Goal: Information Seeking & Learning: Find specific page/section

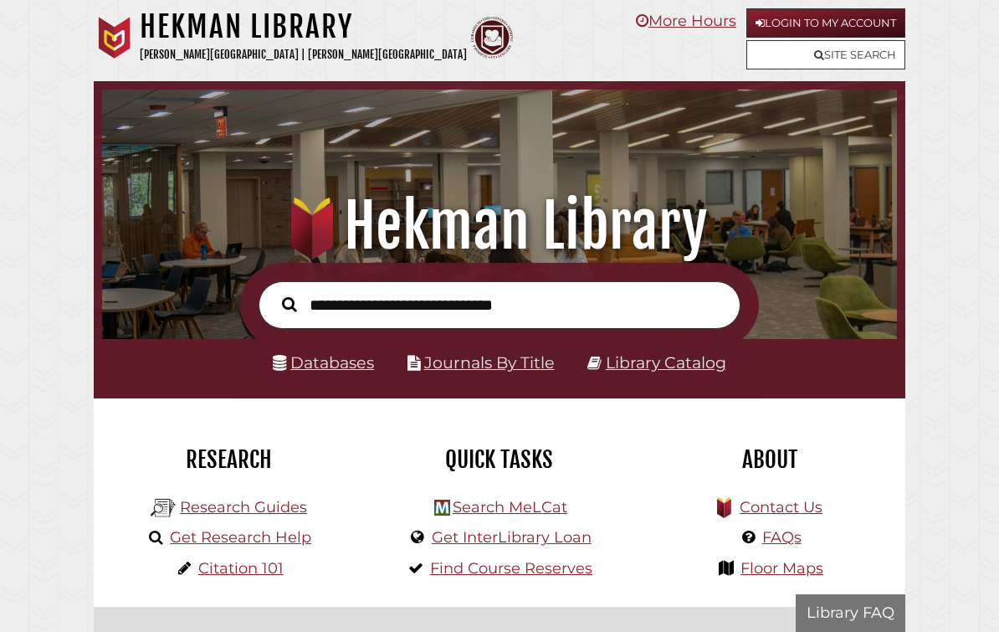
scroll to position [263, 786]
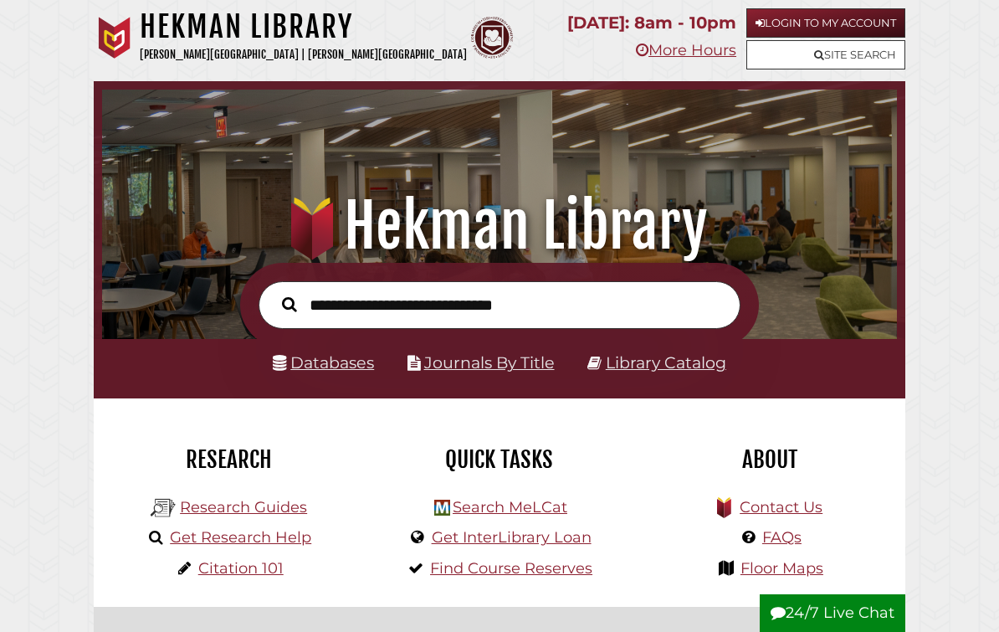
click at [355, 367] on link "Databases" at bounding box center [323, 362] width 101 height 19
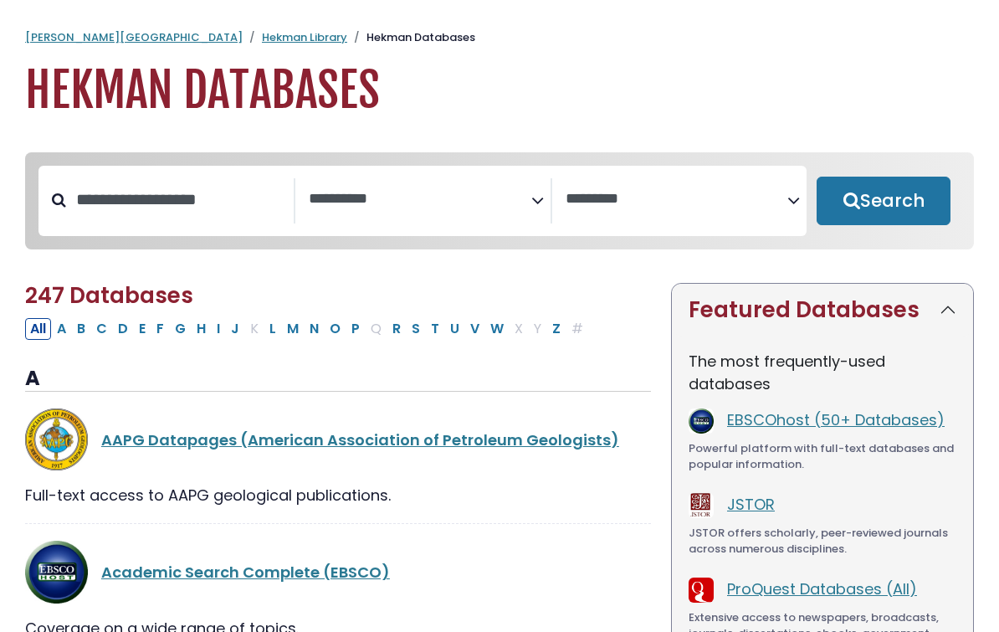
select select "Database Subject Filter"
select select "Database Vendors Filter"
click at [199, 197] on input "Search database by title or keyword" at bounding box center [180, 200] width 228 height 28
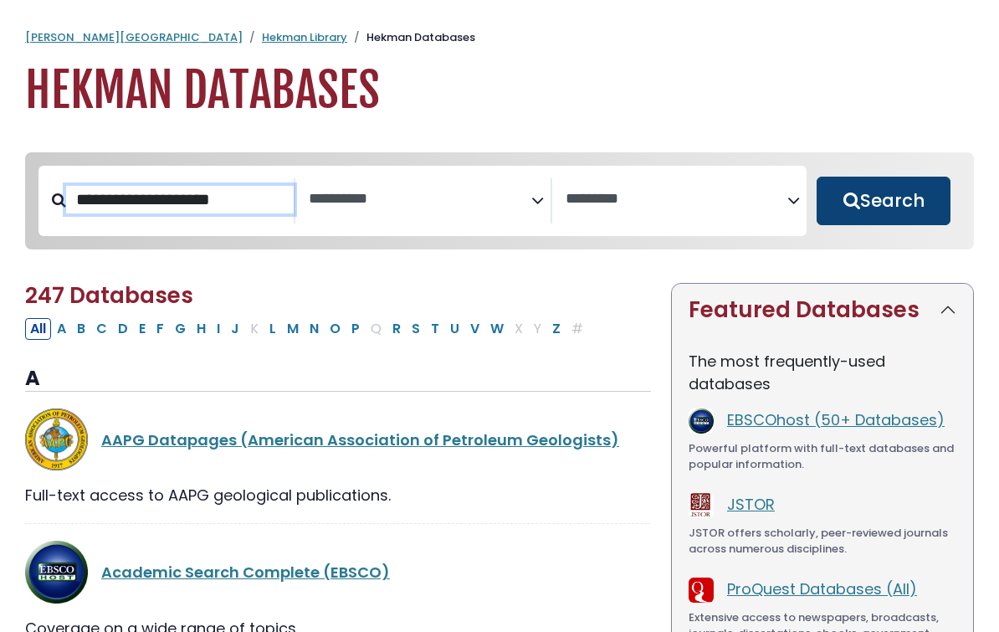
type input "**********"
click at [908, 202] on button "Search" at bounding box center [883, 201] width 134 height 49
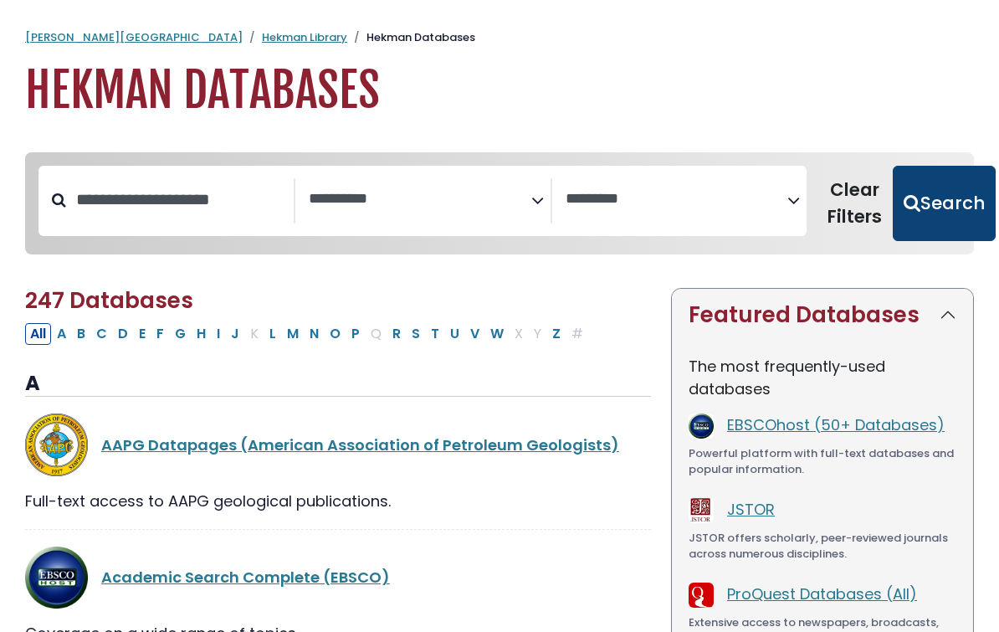
select select "Database Subject Filter"
select select "Database Vendors Filter"
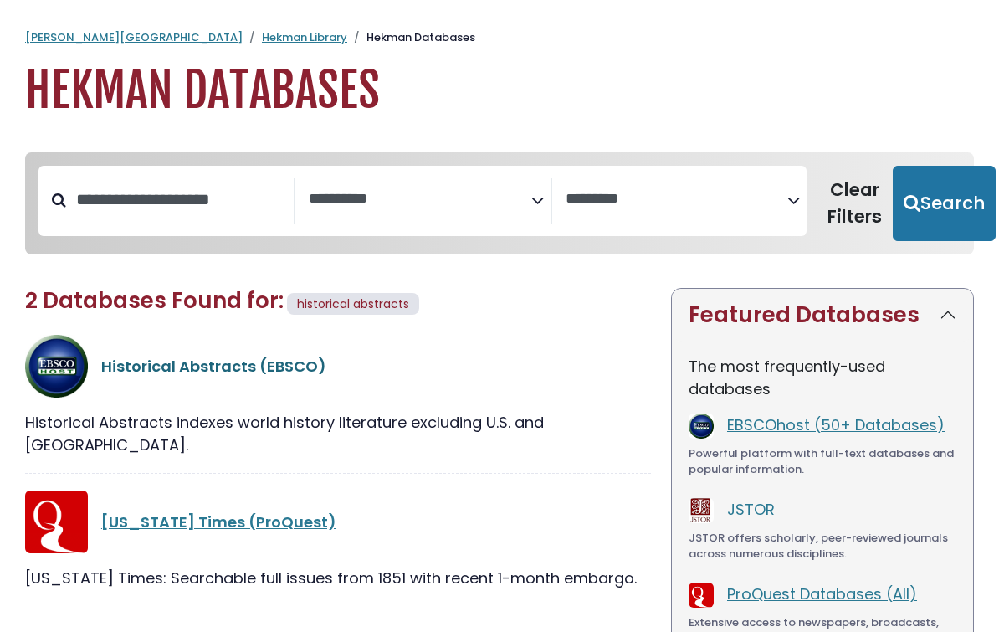
click at [284, 356] on link "Historical Abstracts (EBSCO)" at bounding box center [213, 366] width 225 height 21
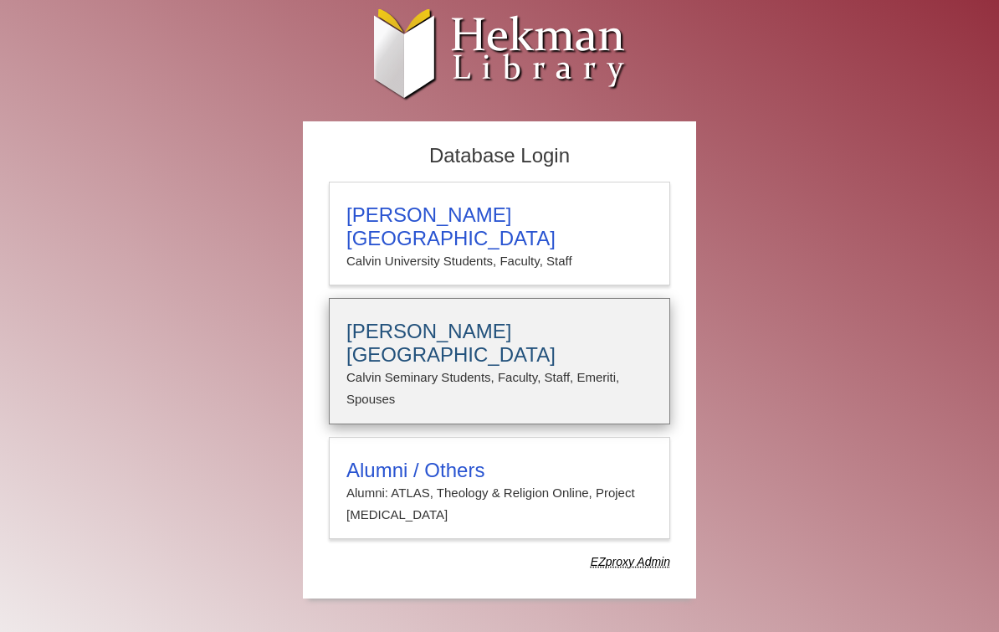
click at [584, 366] on p "Calvin Seminary Students, Faculty, Staff, Emeriti, Spouses" at bounding box center [499, 388] width 306 height 44
